Goal: Navigation & Orientation: Find specific page/section

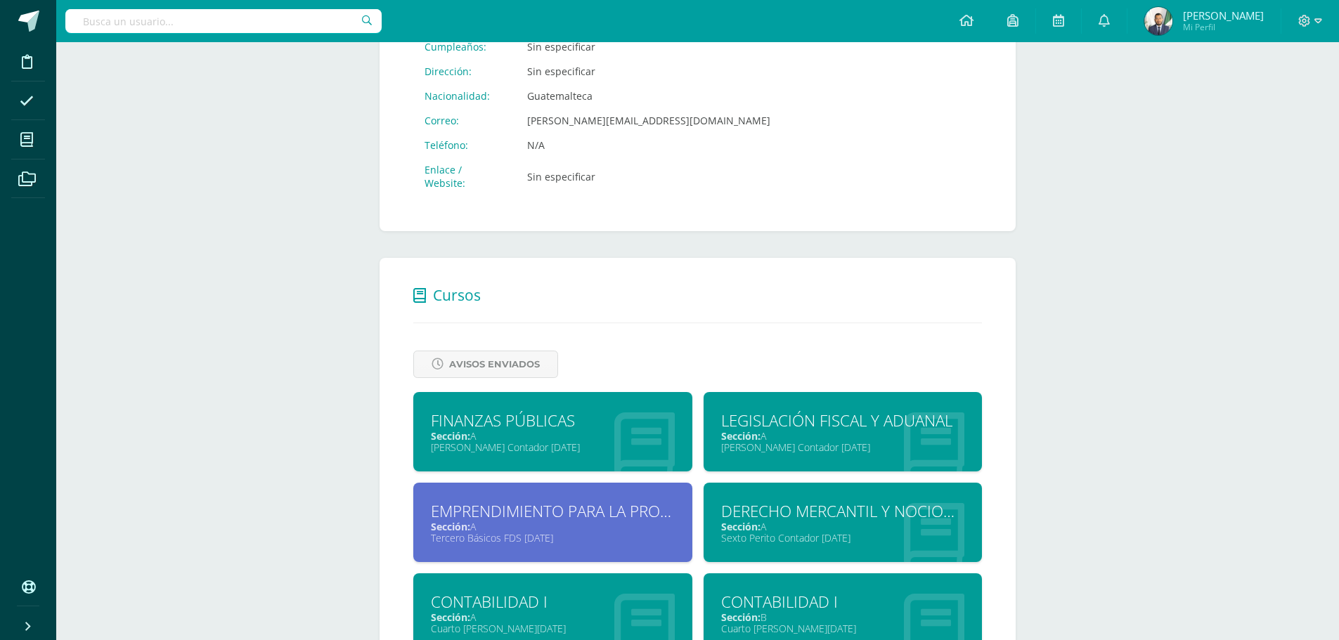
scroll to position [607, 0]
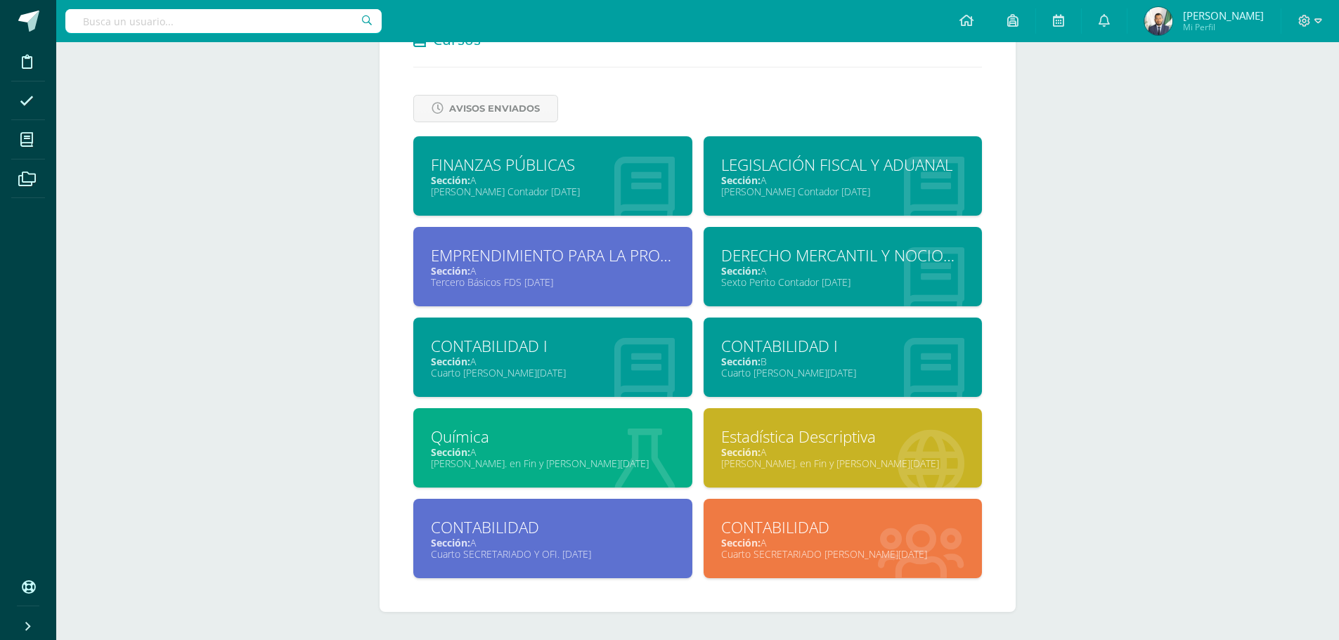
click at [786, 438] on div "Estadística Descriptiva" at bounding box center [843, 437] width 244 height 22
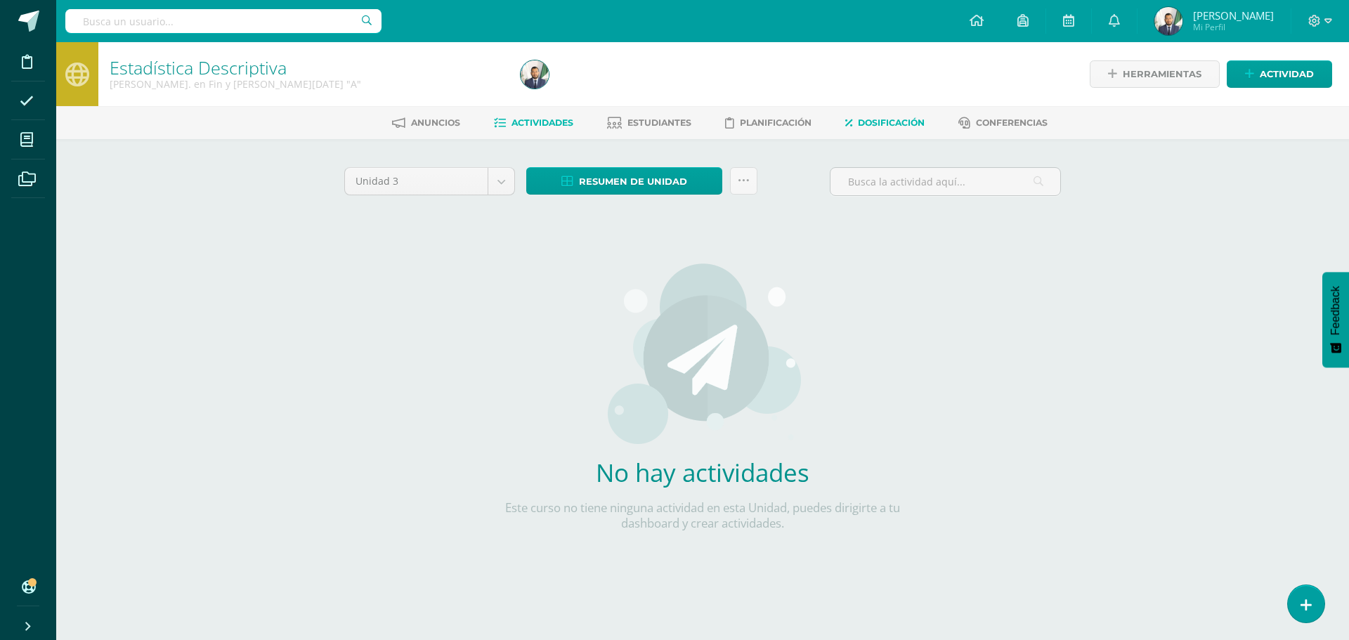
click at [885, 123] on span "Dosificación" at bounding box center [891, 122] width 67 height 11
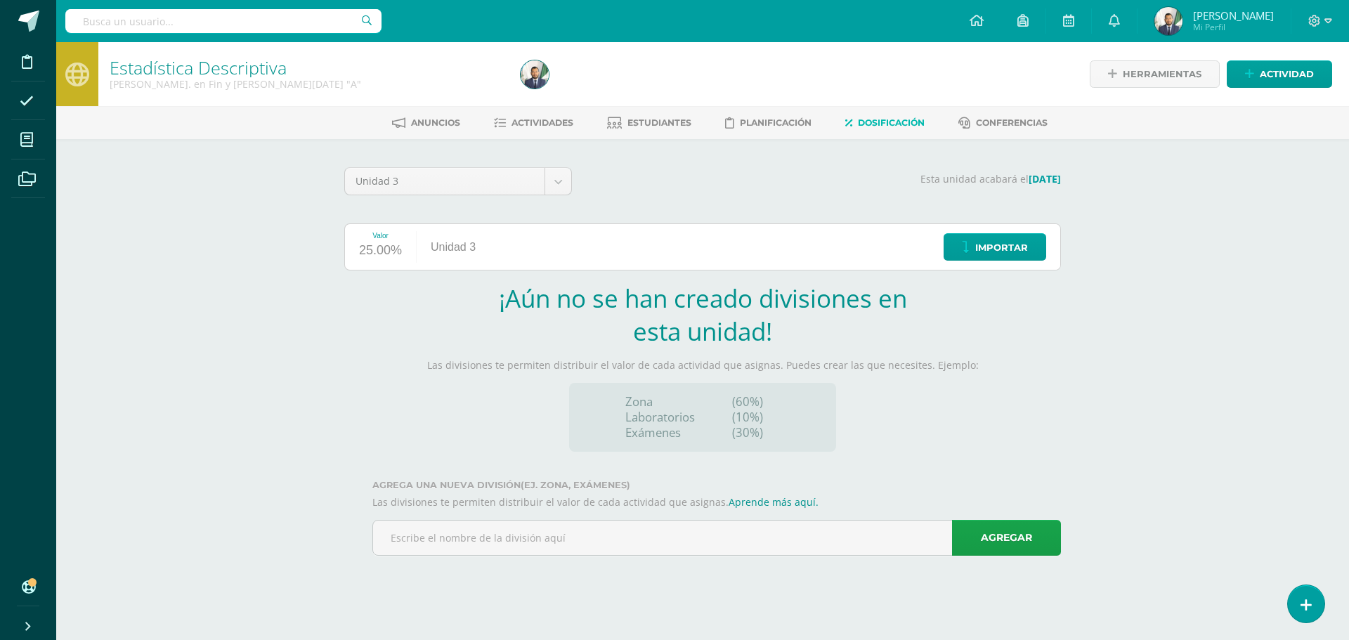
click at [1207, 17] on span "[PERSON_NAME]" at bounding box center [1233, 15] width 81 height 14
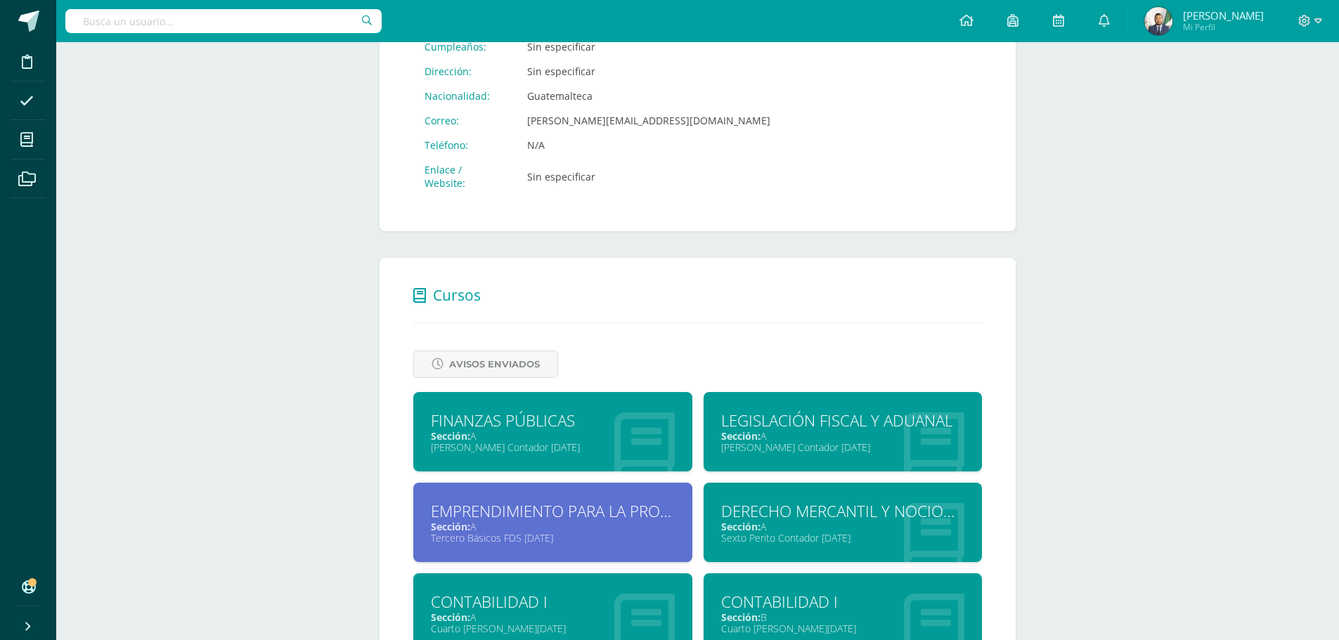
scroll to position [562, 0]
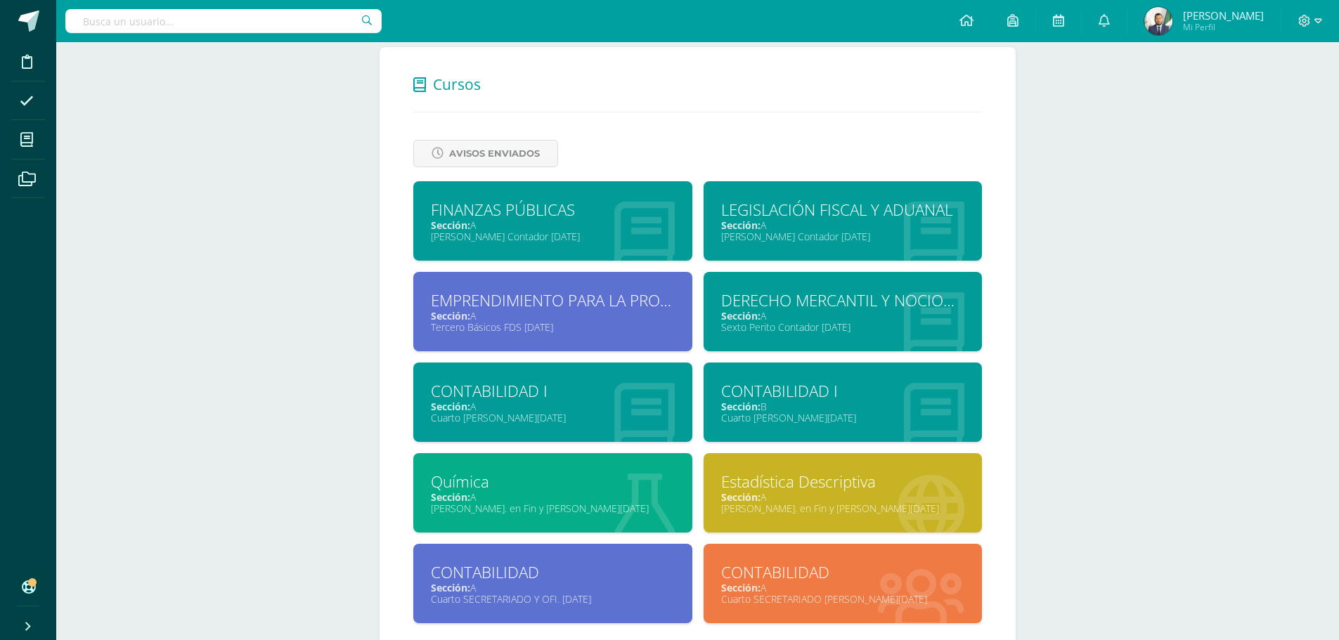
click at [499, 215] on div "FINANZAS PÚBLICAS" at bounding box center [553, 210] width 244 height 22
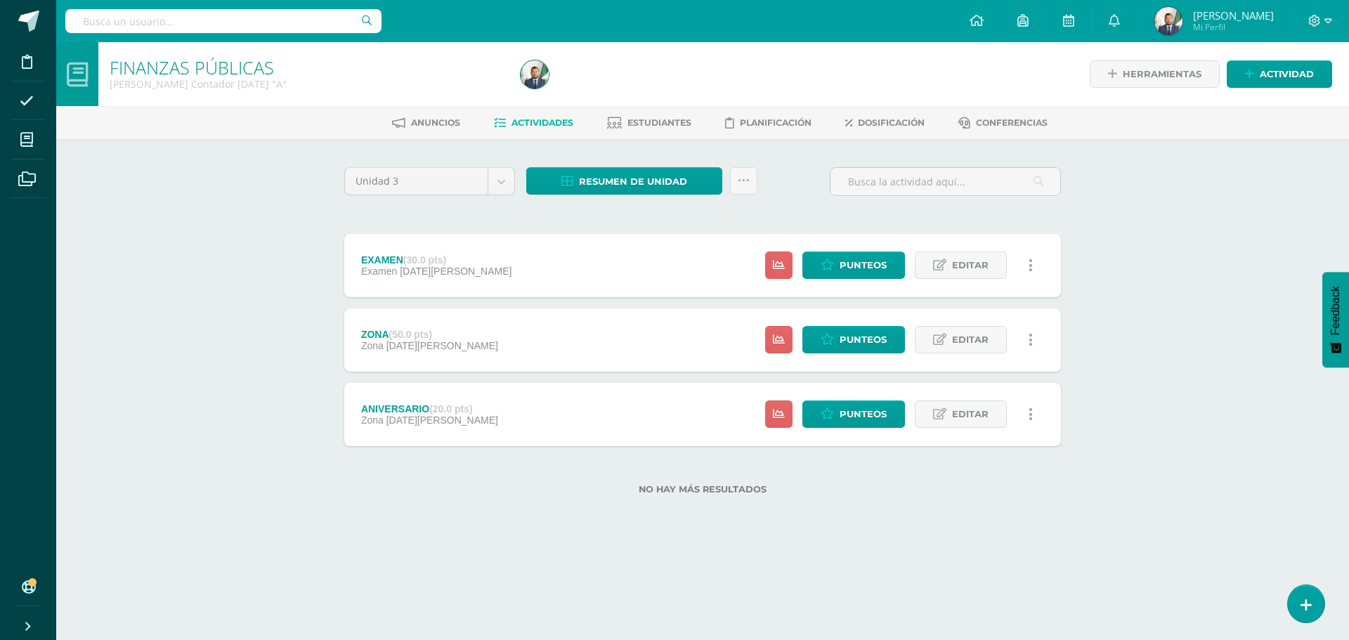
click at [1214, 15] on span "[PERSON_NAME]" at bounding box center [1233, 15] width 81 height 14
